Goal: Task Accomplishment & Management: Manage account settings

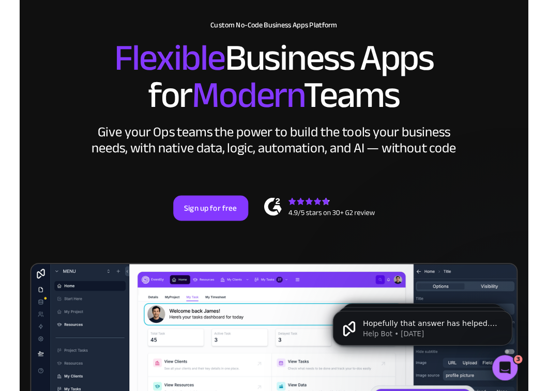
scroll to position [62, 0]
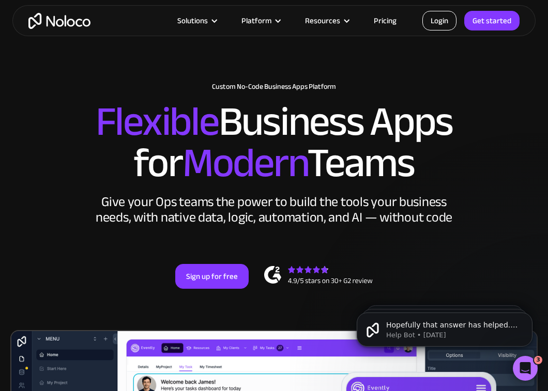
click at [441, 20] on link "Login" at bounding box center [439, 21] width 34 height 20
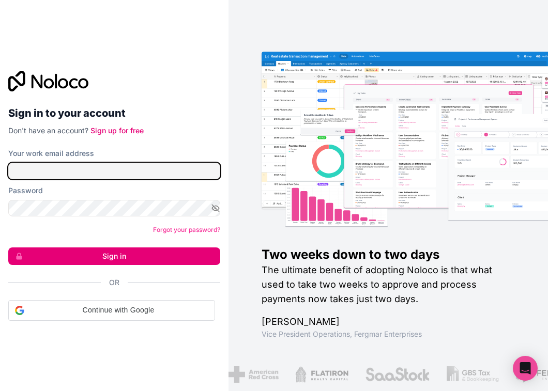
type input "auralee@notsummer.com"
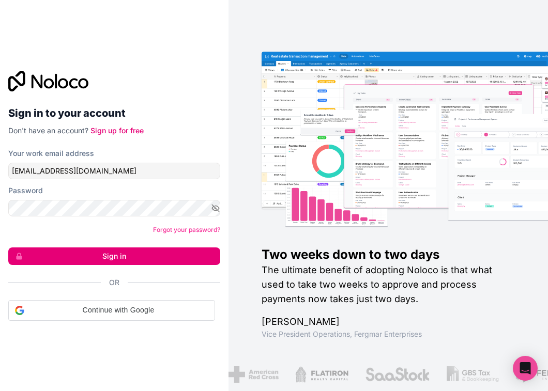
click at [167, 257] on button "Sign in" at bounding box center [114, 257] width 212 height 18
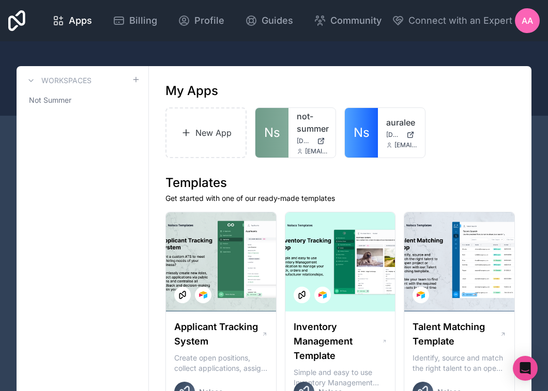
click at [277, 146] on link "Ns" at bounding box center [271, 133] width 33 height 50
